Goal: Find specific fact: Find specific fact

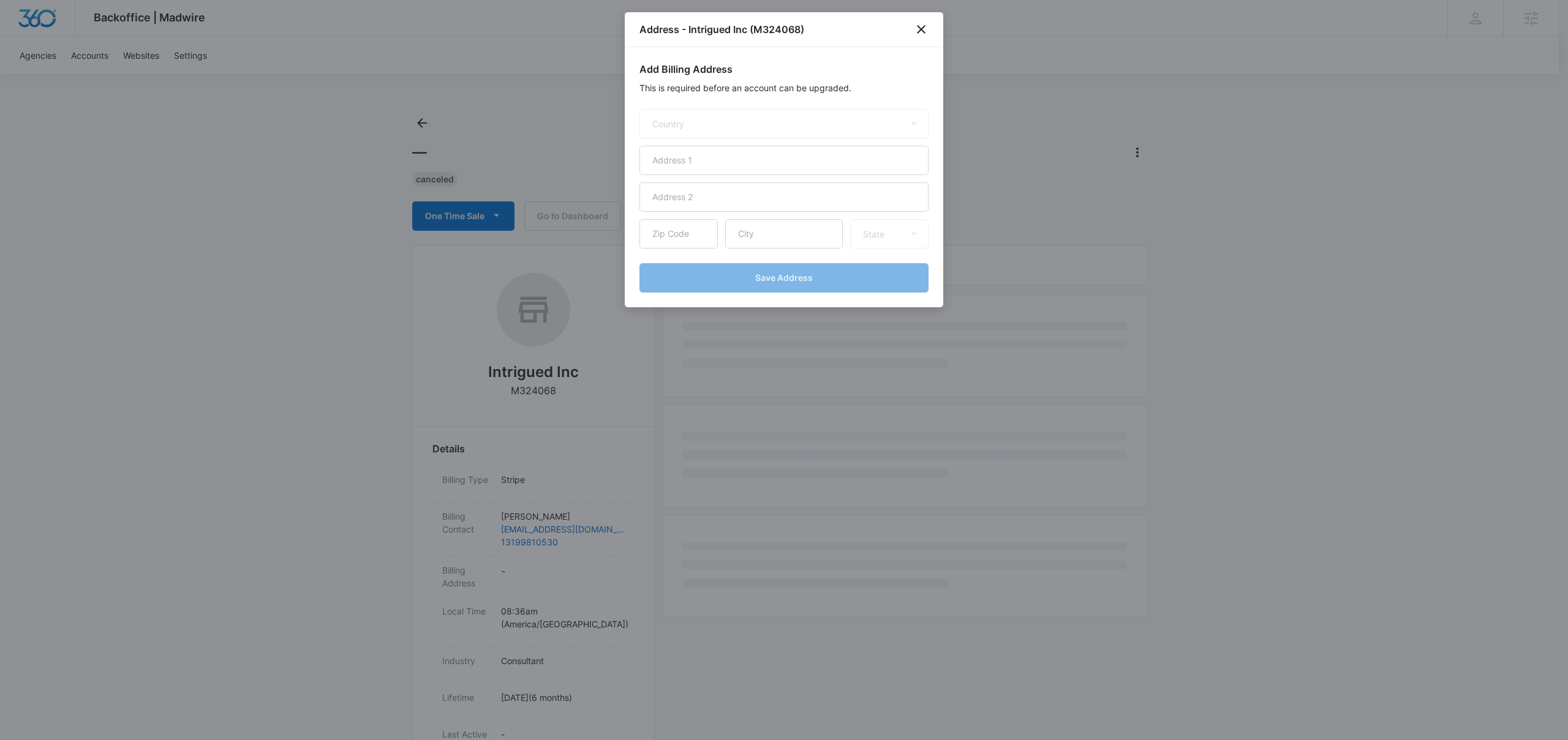
select select "US"
click at [918, 30] on icon "close" at bounding box center [921, 29] width 14 height 14
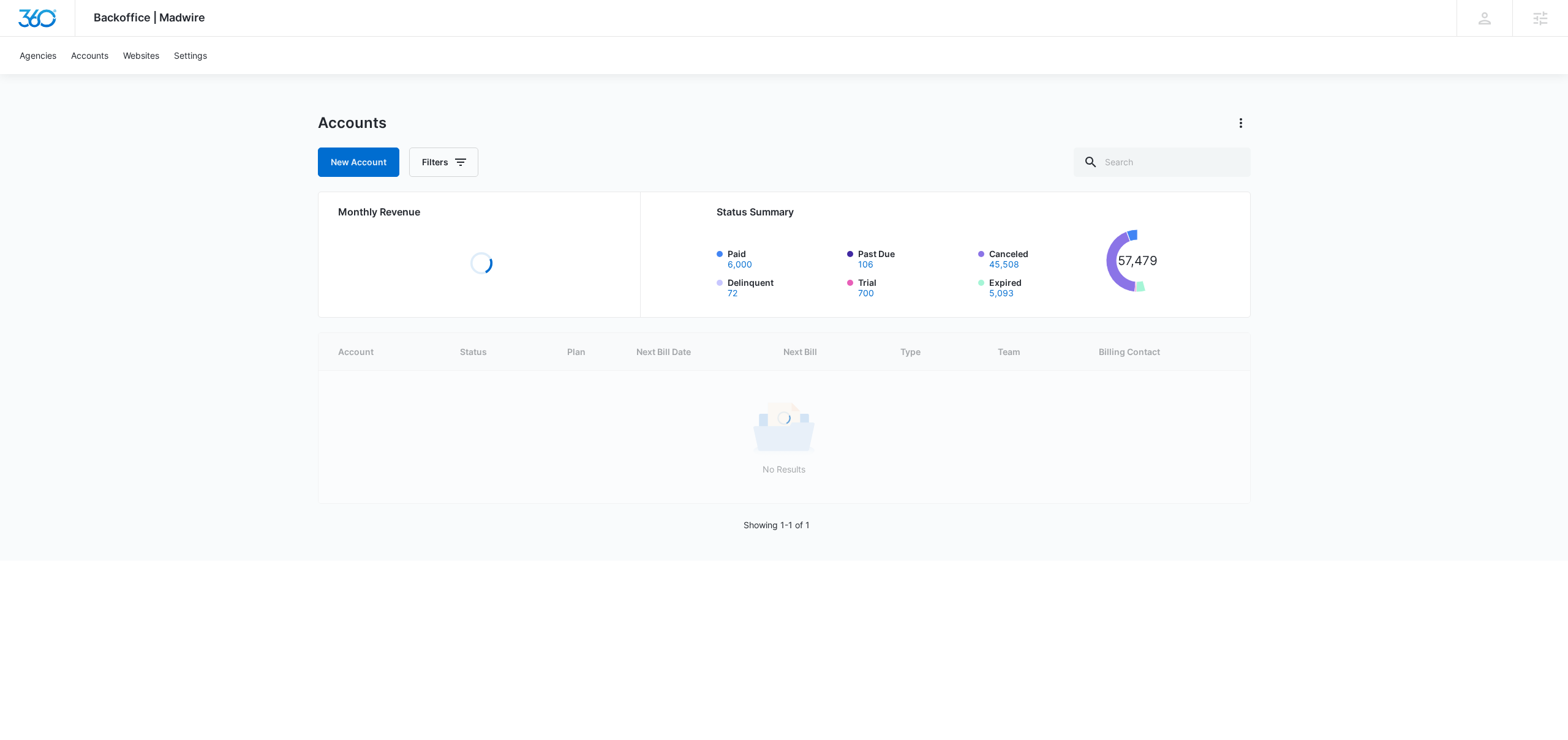
select select "US"
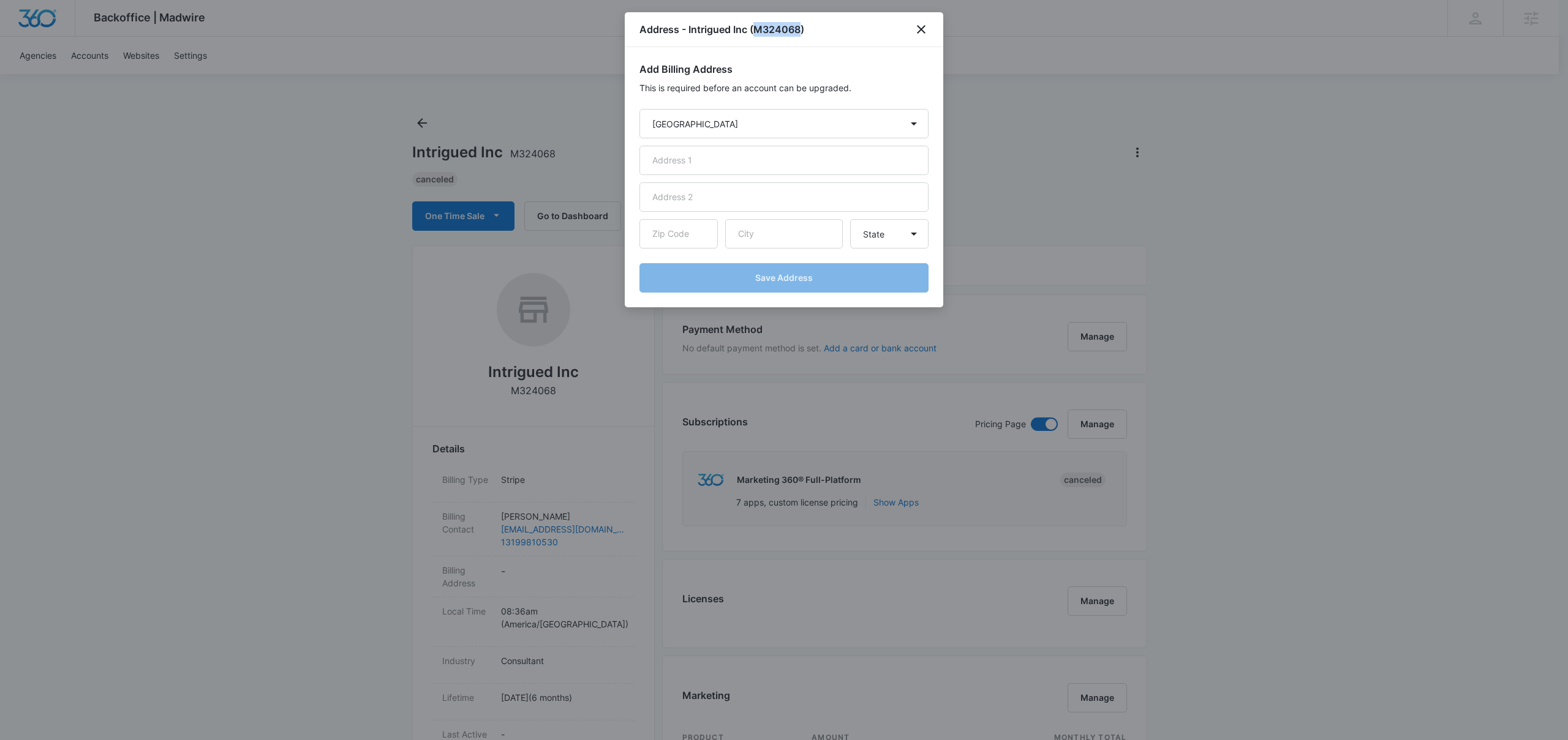
drag, startPoint x: 754, startPoint y: 30, endPoint x: 800, endPoint y: 29, distance: 46.0
click at [800, 29] on h1 "Address - Intrigued Inc (M324068)" at bounding box center [722, 29] width 165 height 14
copy h1 "M324068"
